Goal: Communication & Community: Answer question/provide support

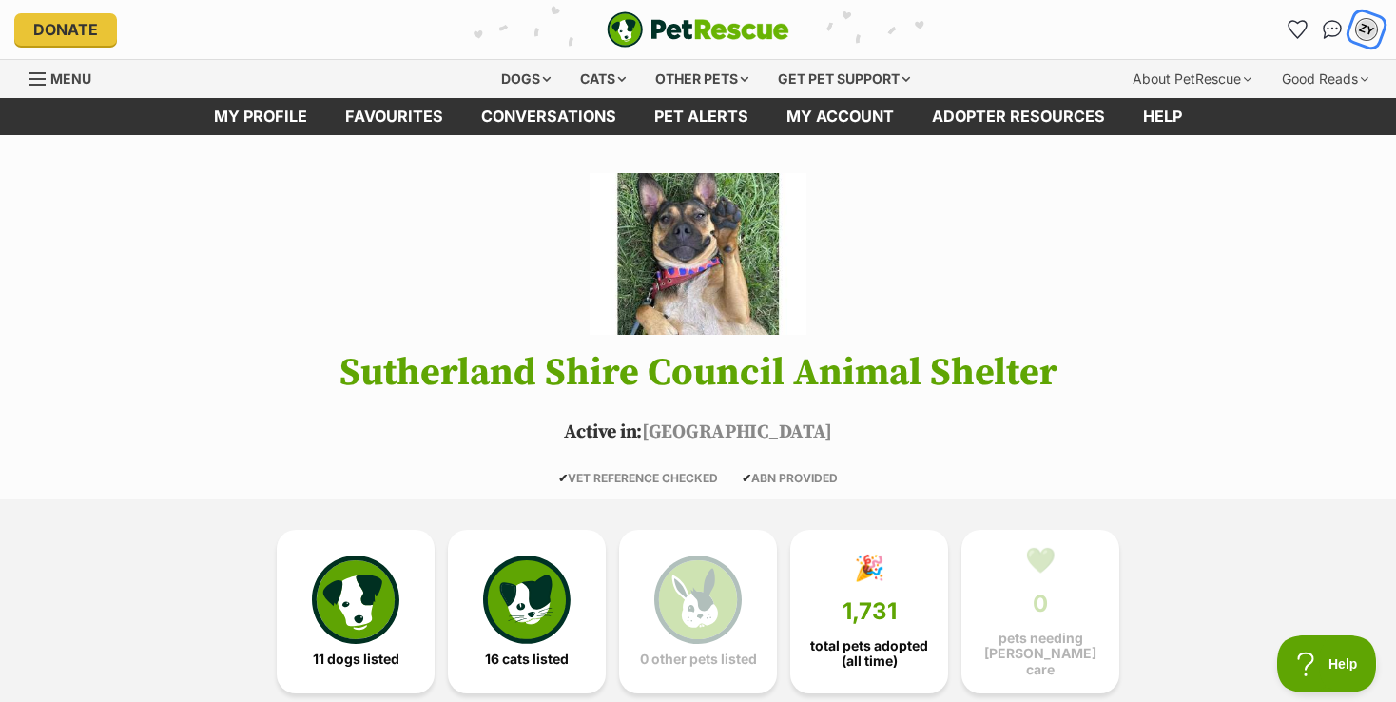
click at [1359, 36] on div "ZY" at bounding box center [1366, 29] width 25 height 25
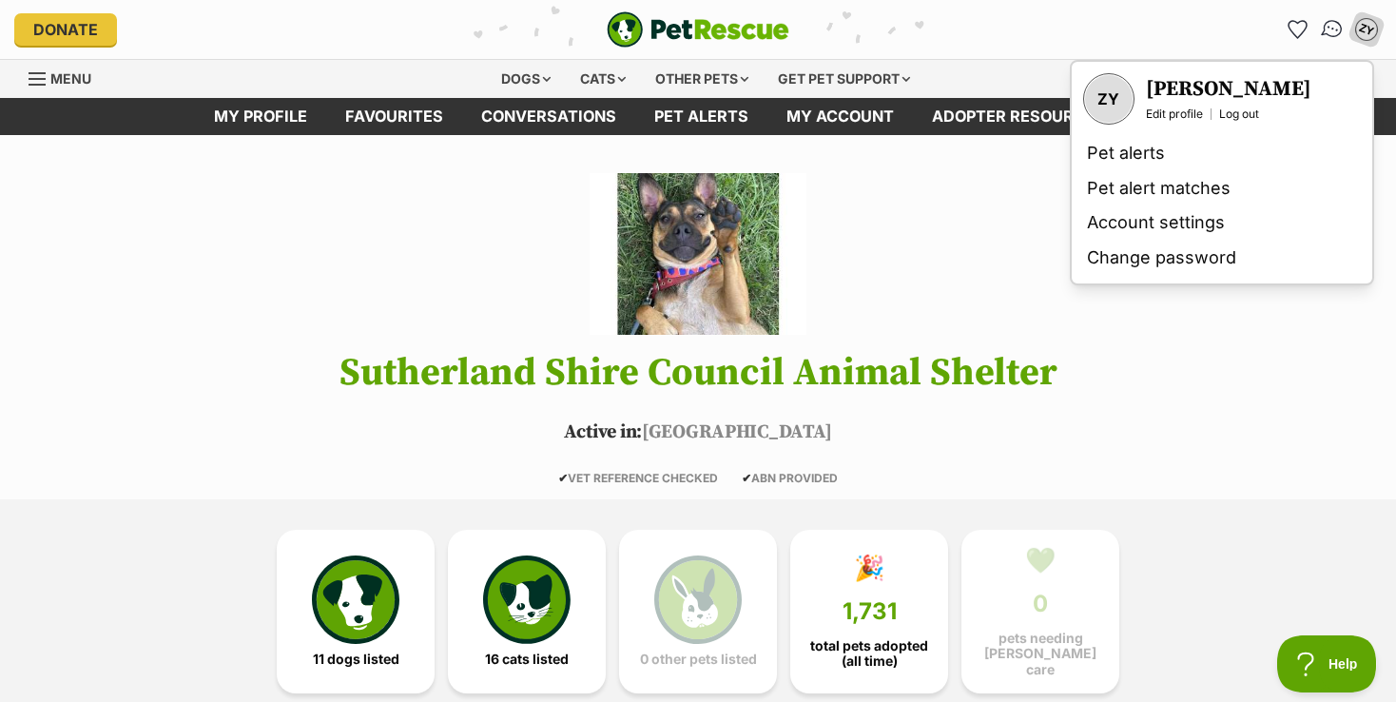
click at [1335, 30] on img "Conversations" at bounding box center [1333, 29] width 26 height 25
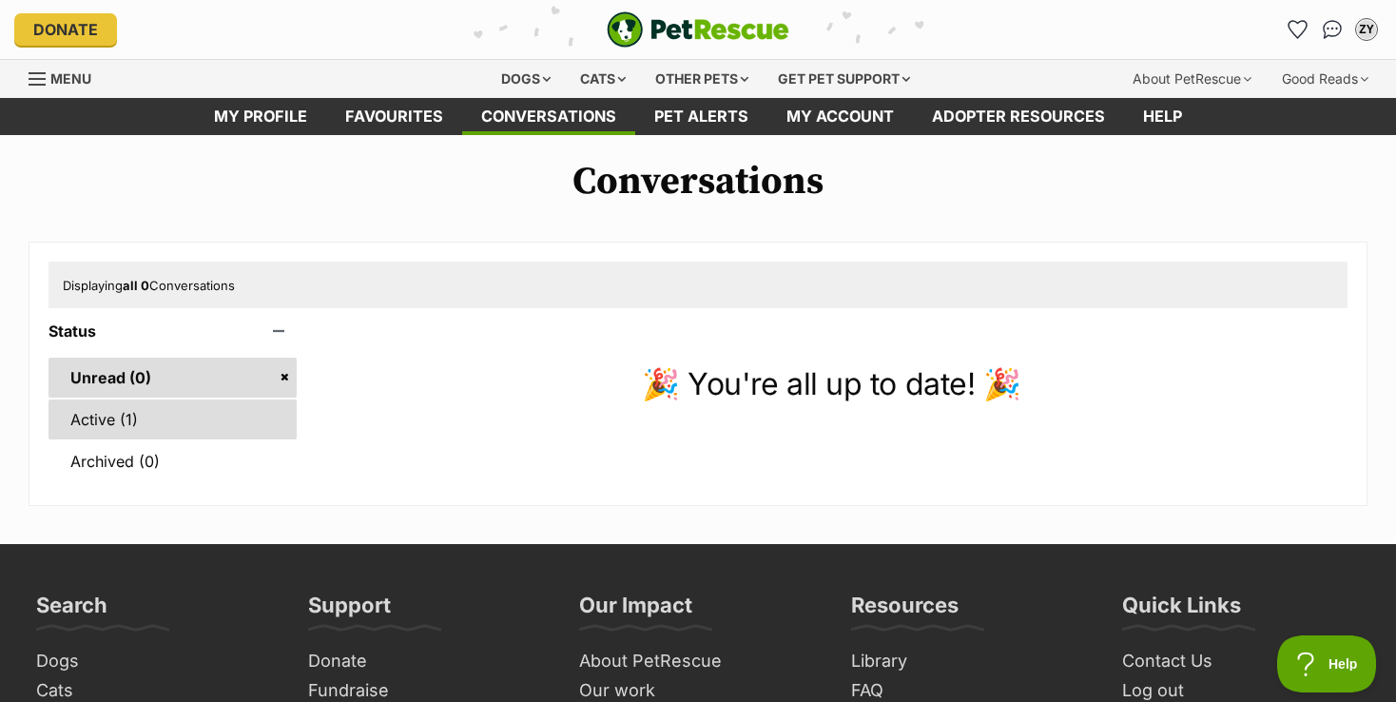
click at [121, 419] on link "Active (1)" at bounding box center [172, 419] width 248 height 40
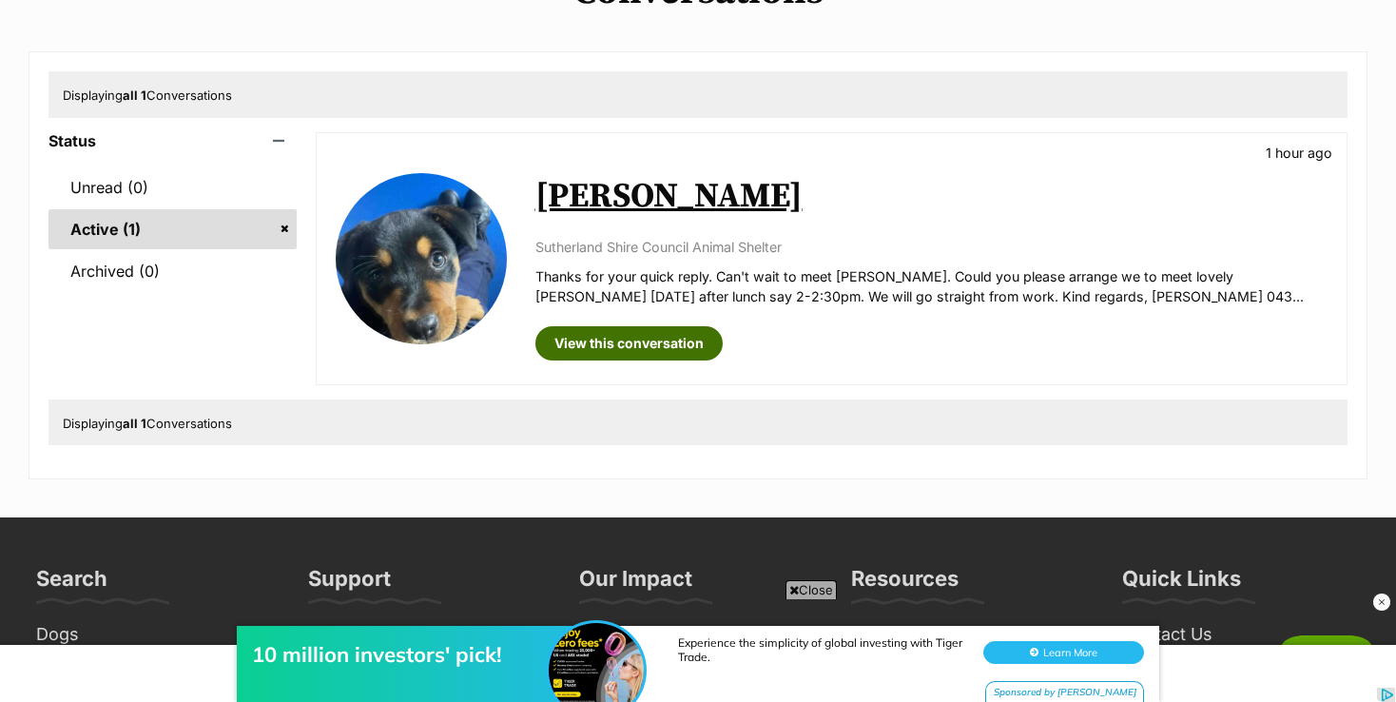
click at [665, 354] on link "View this conversation" at bounding box center [628, 343] width 187 height 34
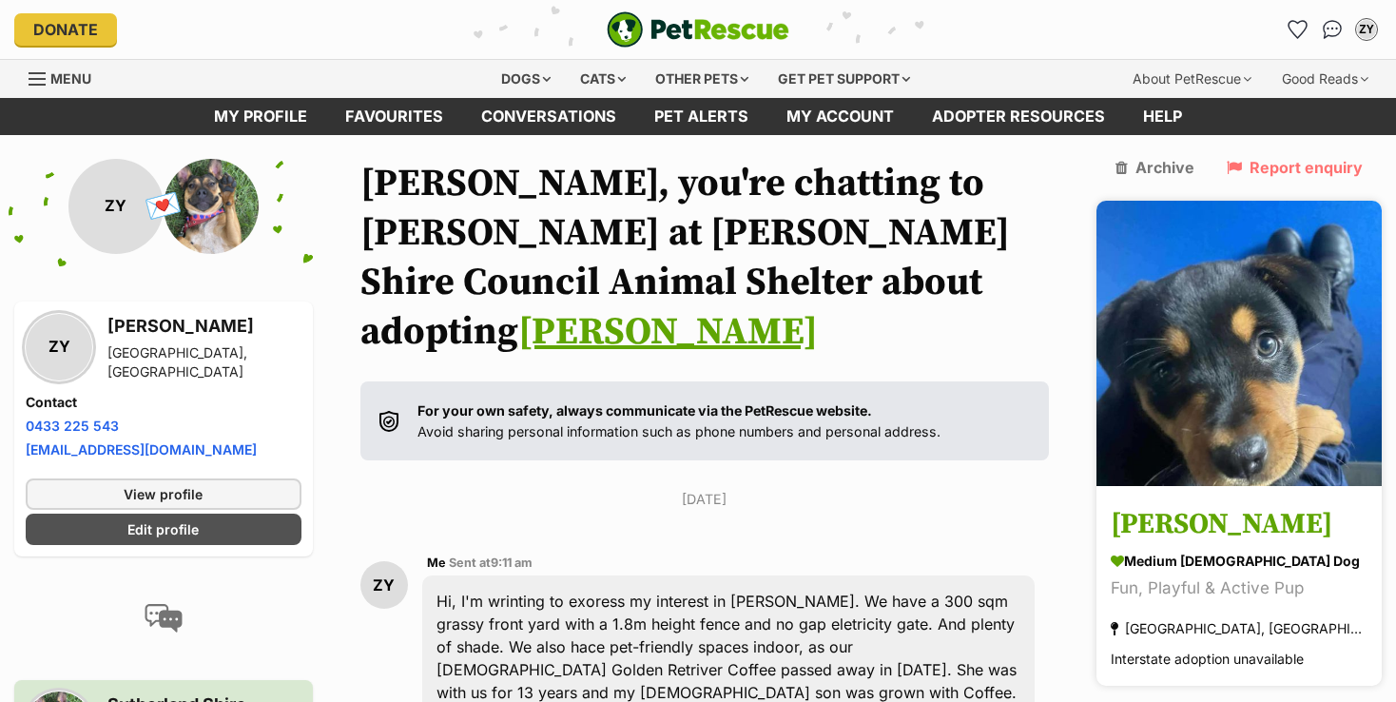
click at [1214, 366] on img at bounding box center [1238, 343] width 285 height 285
